Goal: Check status

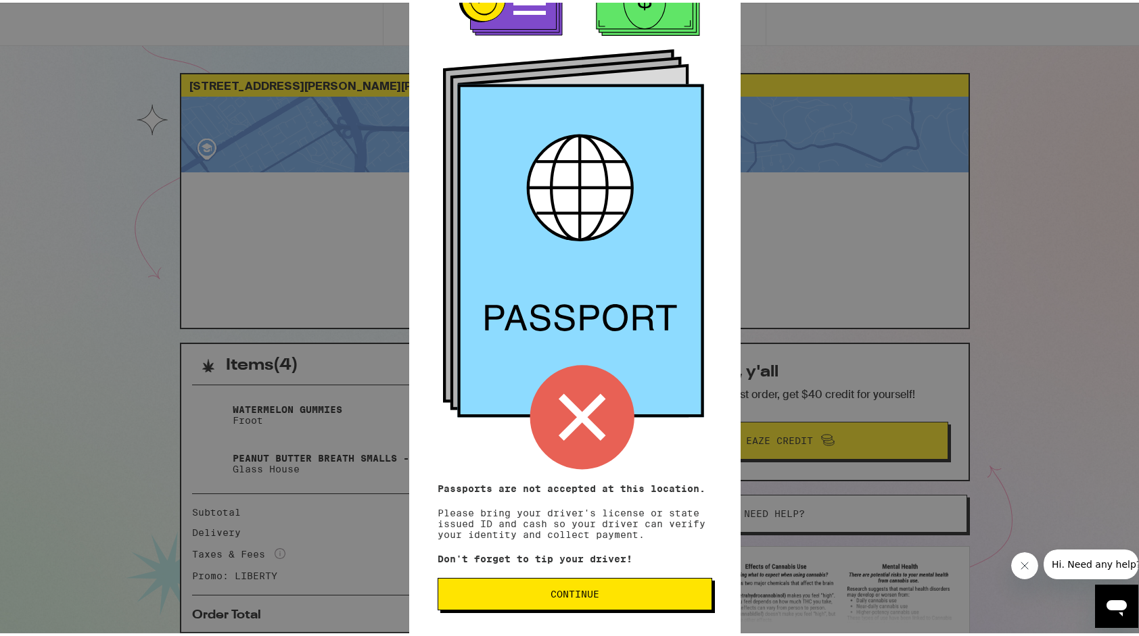
click at [660, 582] on button "Continue" at bounding box center [574, 591] width 275 height 32
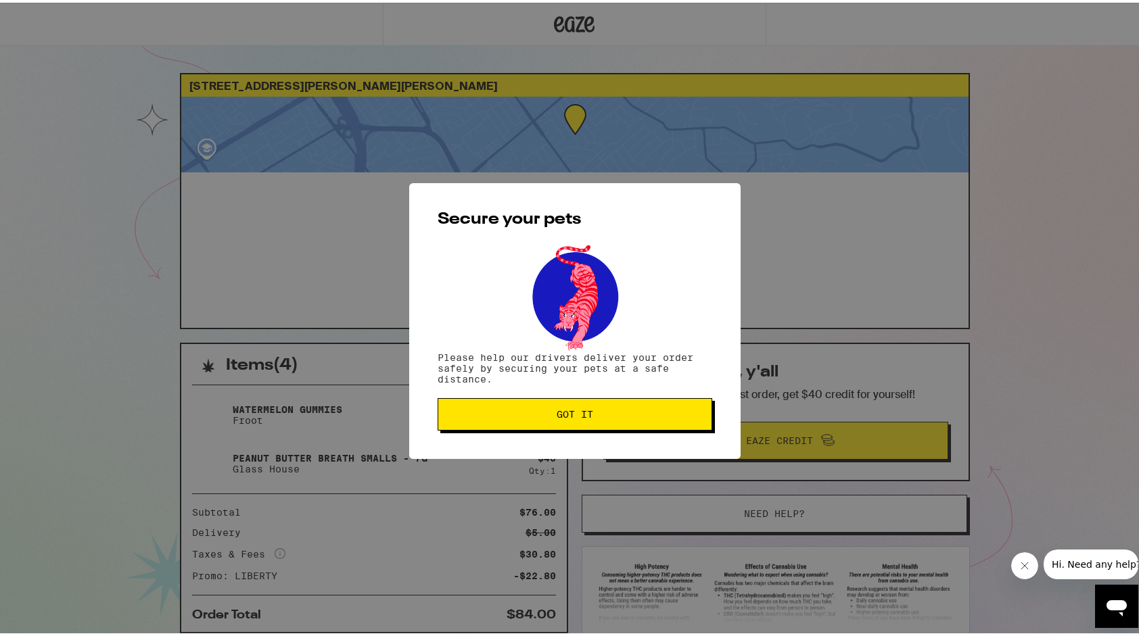
click at [696, 410] on button "Got it" at bounding box center [574, 412] width 275 height 32
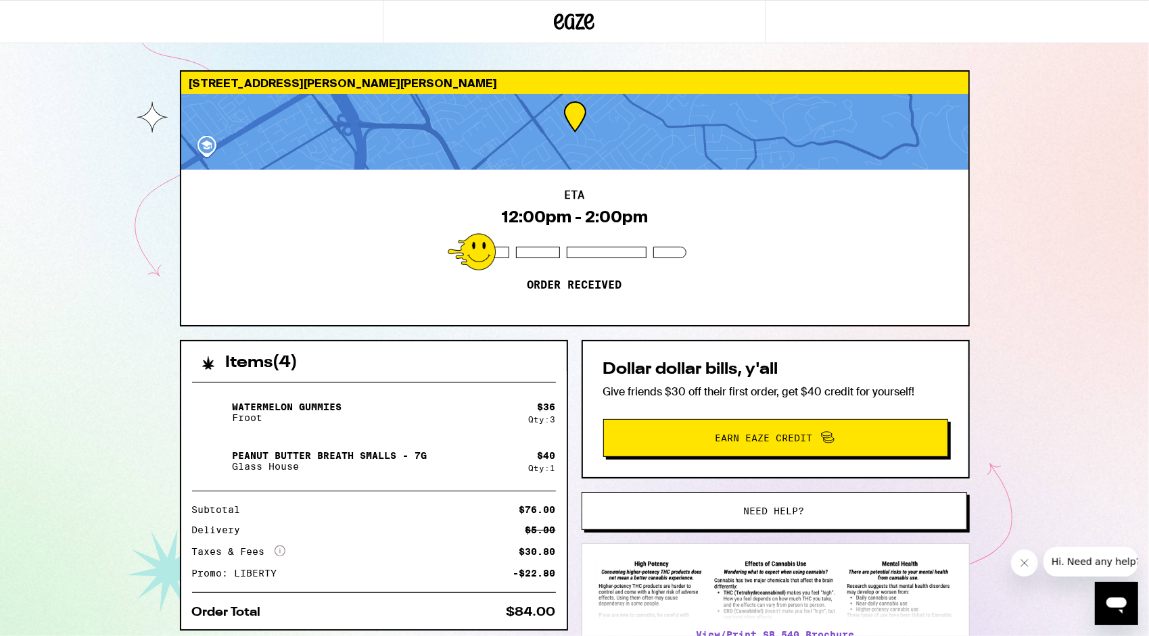
click at [1136, 143] on div "10210 Griffith St San Jose 95127 ETA 12:00pm - 2:00pm Order received Items ( 4 …" at bounding box center [574, 368] width 1149 height 737
click at [1148, 120] on div "10210 Griffith St San Jose 95127 ETA 12:00pm - 2:00pm Order received Items ( 4 …" at bounding box center [574, 368] width 1149 height 737
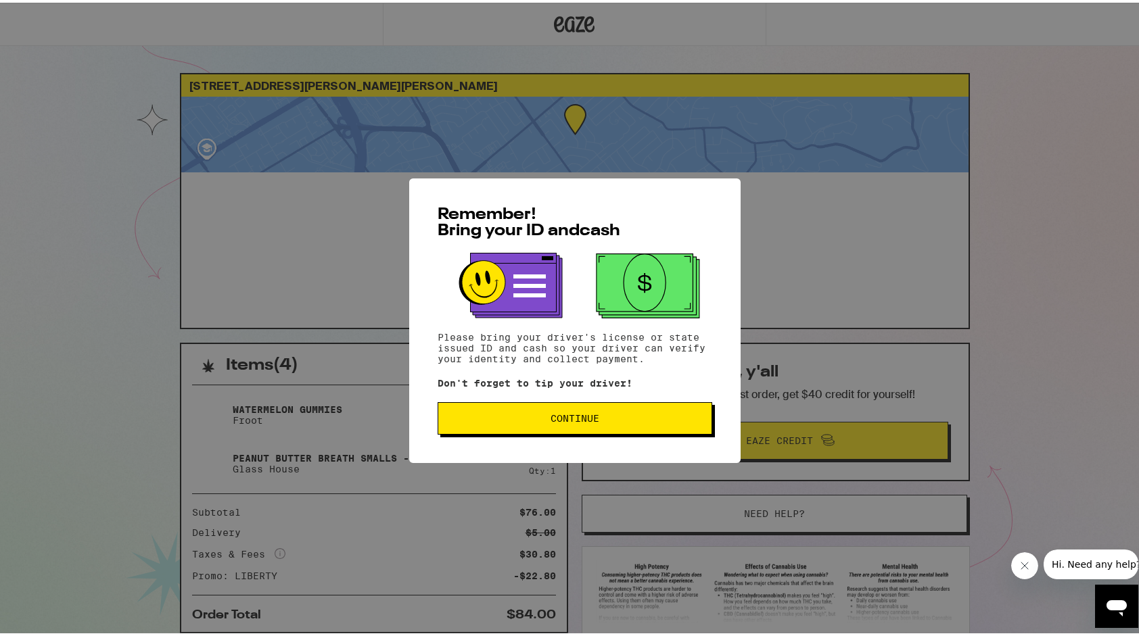
click at [617, 421] on span "Continue" at bounding box center [575, 415] width 252 height 9
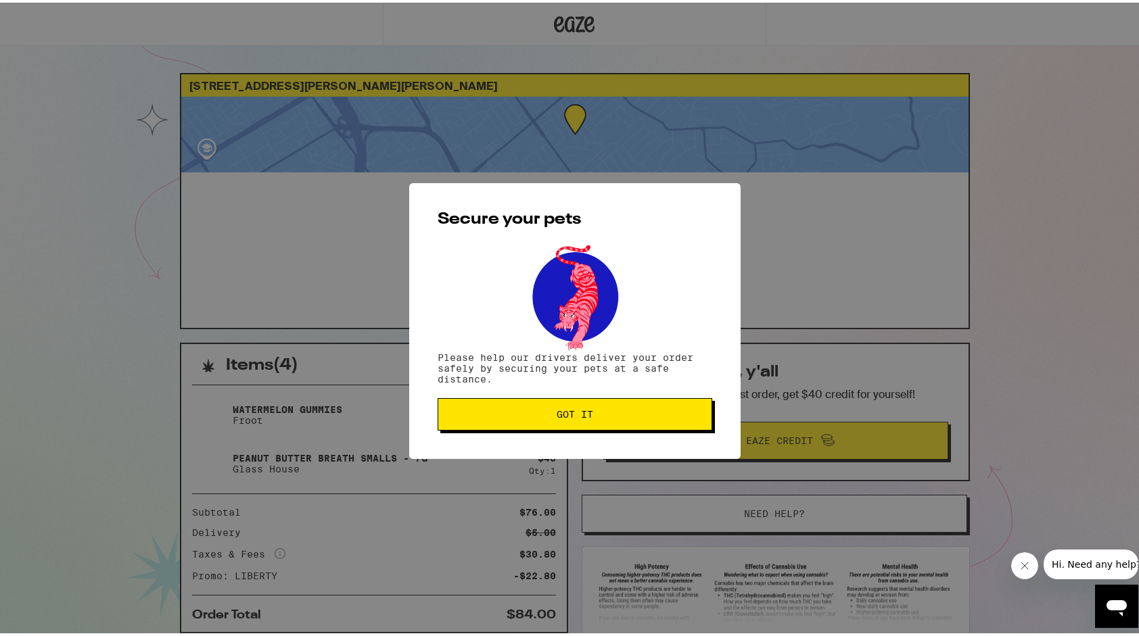
click at [617, 423] on button "Got it" at bounding box center [574, 412] width 275 height 32
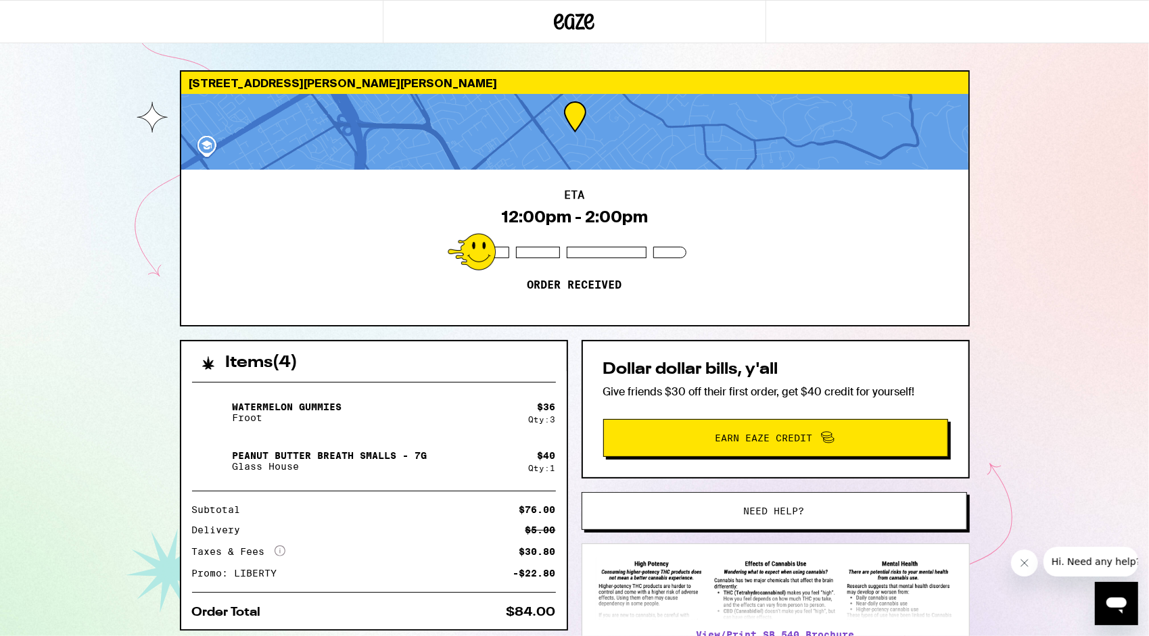
click at [1138, 302] on html "10210 Griffith St San Jose 95127 ETA 12:00pm - 2:00pm Order received Items ( 4 …" at bounding box center [574, 368] width 1149 height 737
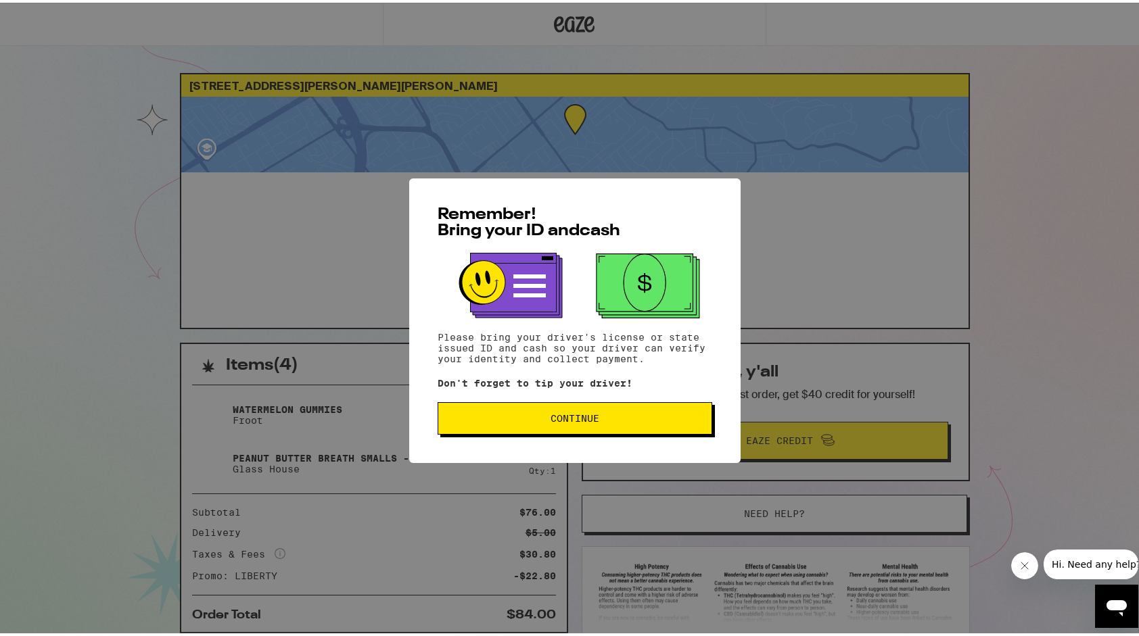
click at [494, 406] on button "Continue" at bounding box center [574, 416] width 275 height 32
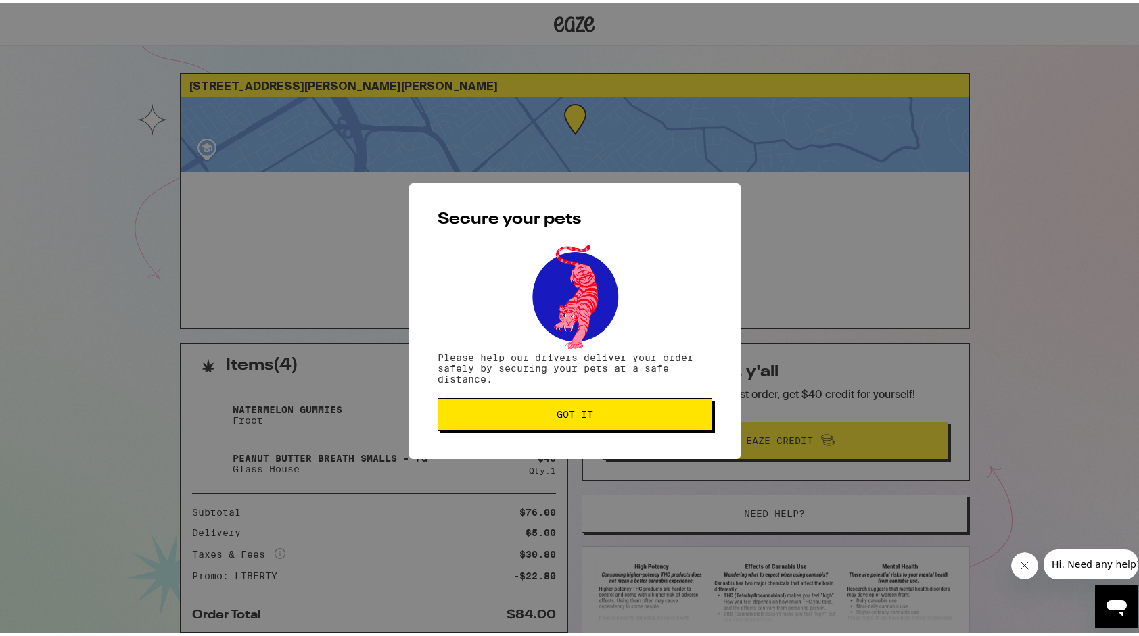
click at [494, 406] on button "Got it" at bounding box center [574, 412] width 275 height 32
